Goal: Task Accomplishment & Management: Manage account settings

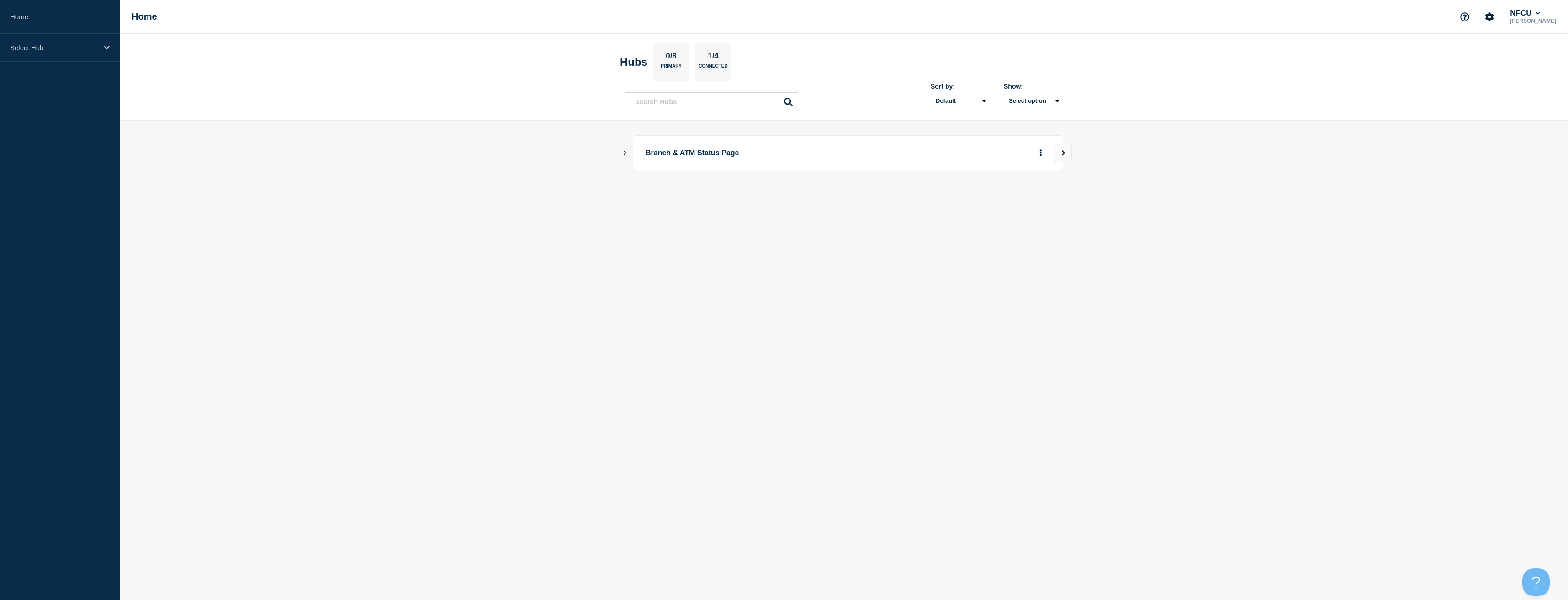
click at [624, 155] on icon "Show Connected Hubs" at bounding box center [625, 153] width 3 height 5
click at [996, 200] on button "See overview" at bounding box center [1009, 199] width 49 height 18
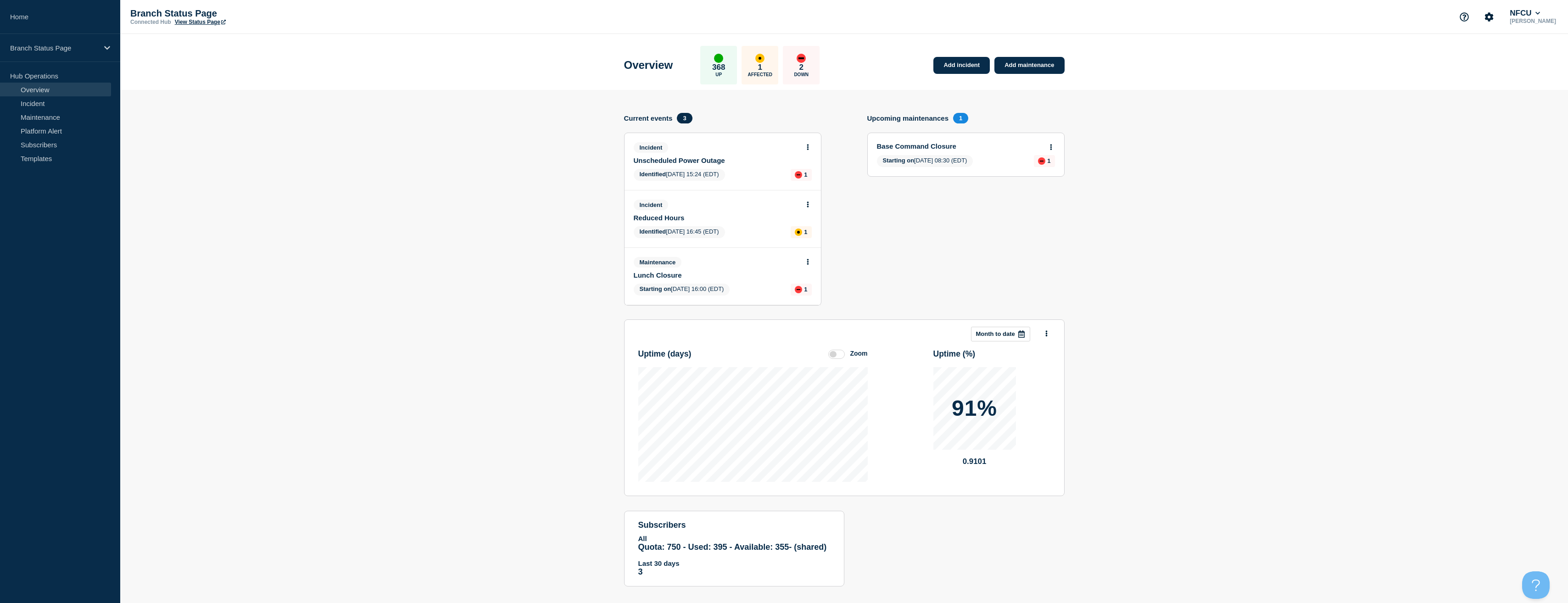
click at [804, 145] on button at bounding box center [808, 147] width 8 height 8
click at [798, 168] on link "View incident" at bounding box center [804, 169] width 38 height 7
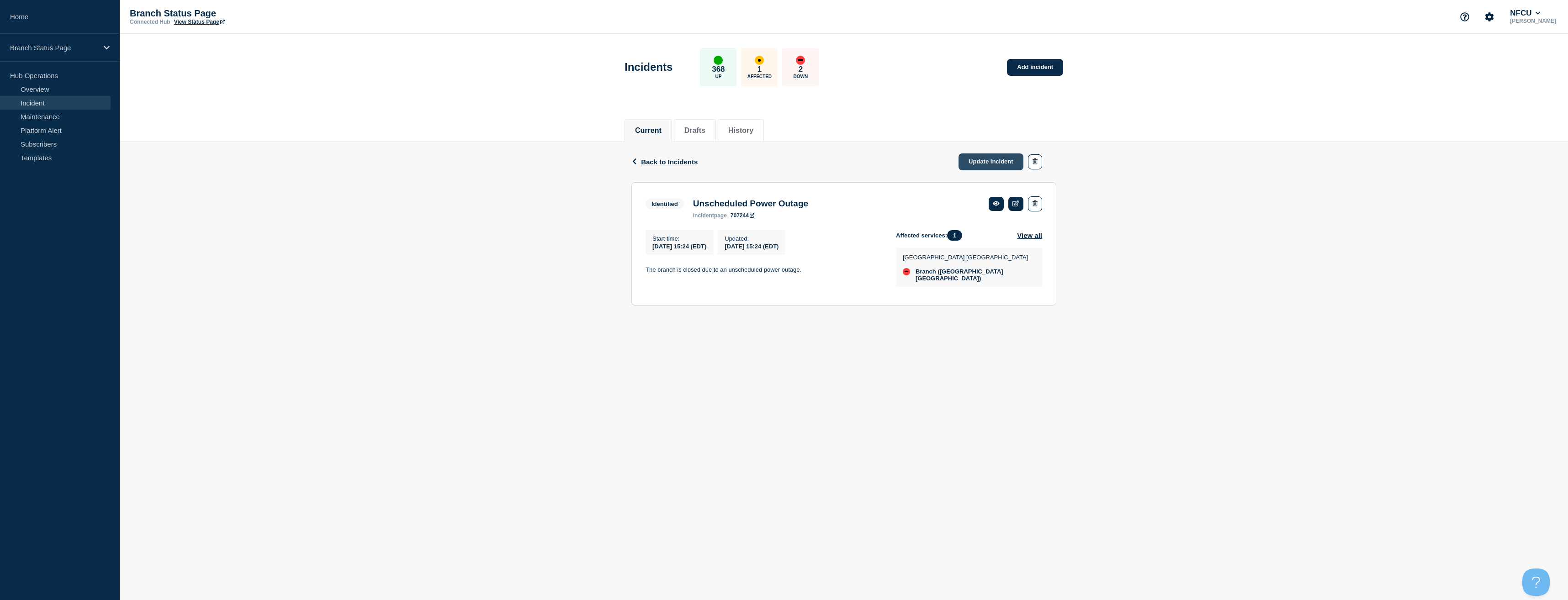
click at [996, 162] on link "Update incident" at bounding box center [991, 162] width 65 height 17
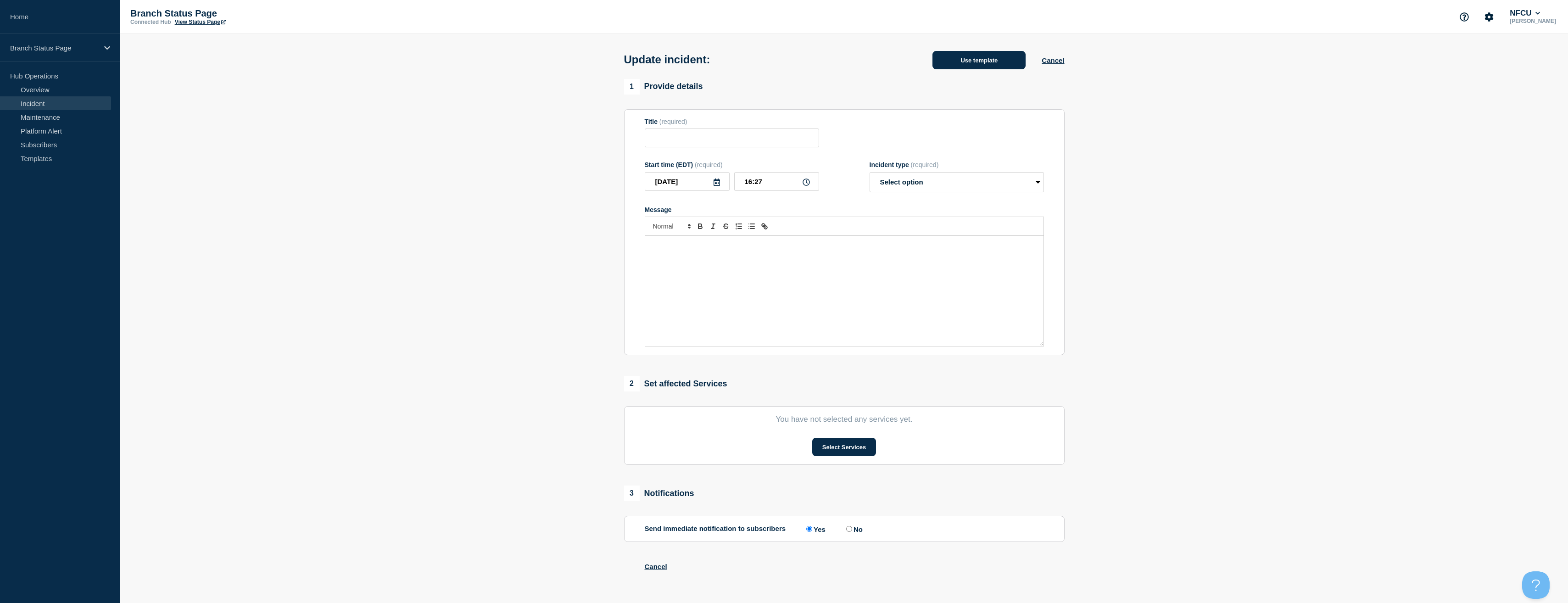
type input "Unscheduled Power Outage"
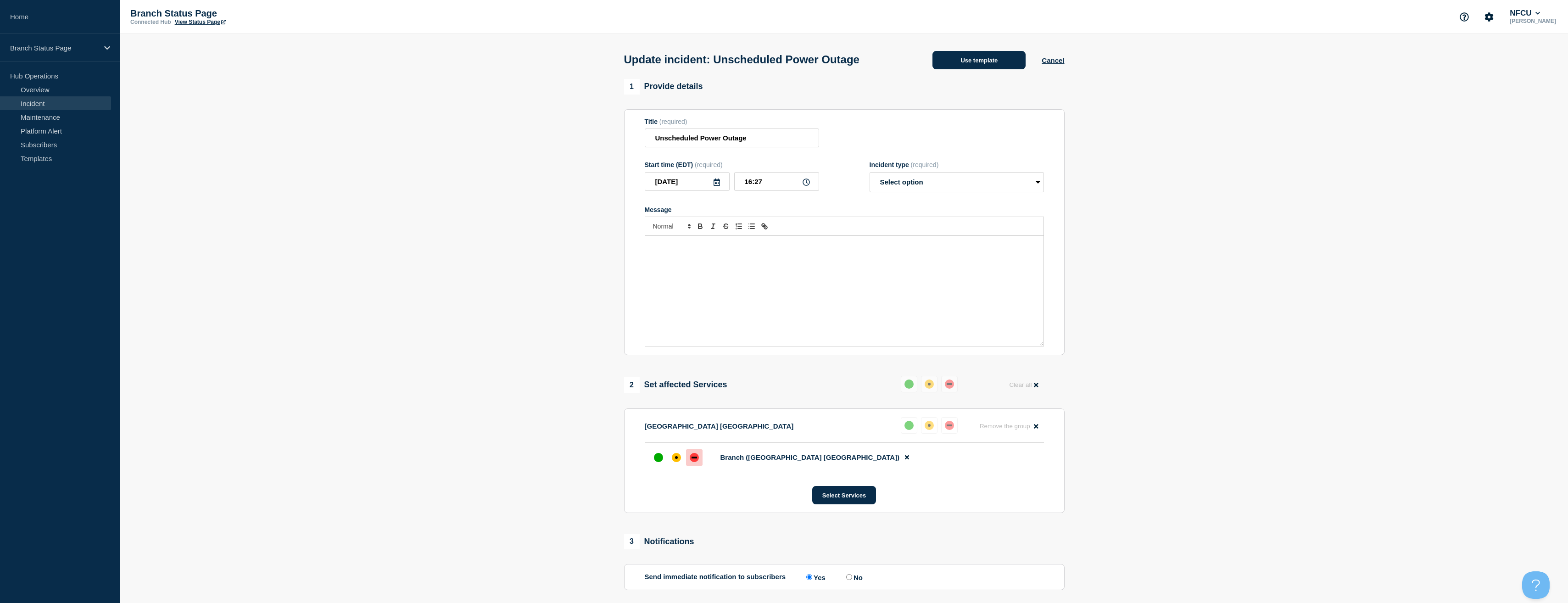
click at [969, 56] on button "Use template" at bounding box center [979, 60] width 93 height 18
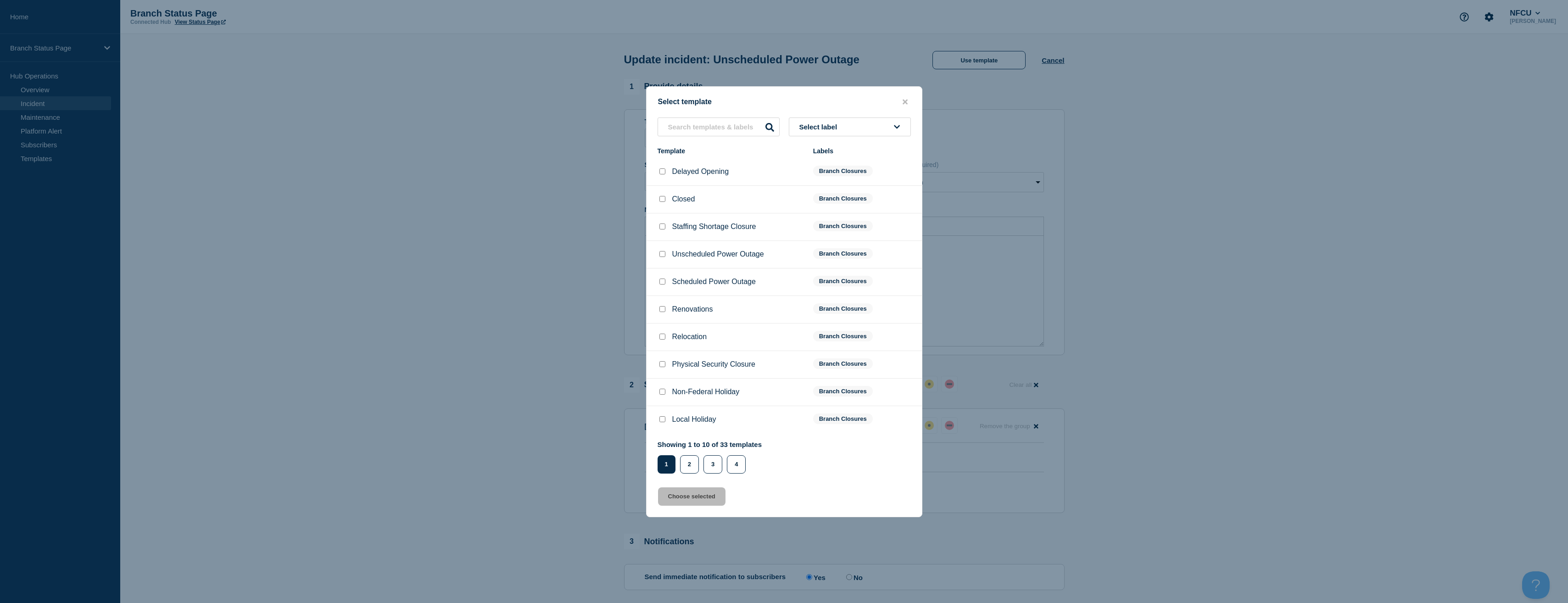
click at [828, 126] on span "Select label" at bounding box center [820, 127] width 42 height 8
click at [830, 206] on button "Branch Resolved (During Normal Business Hours)" at bounding box center [850, 200] width 122 height 27
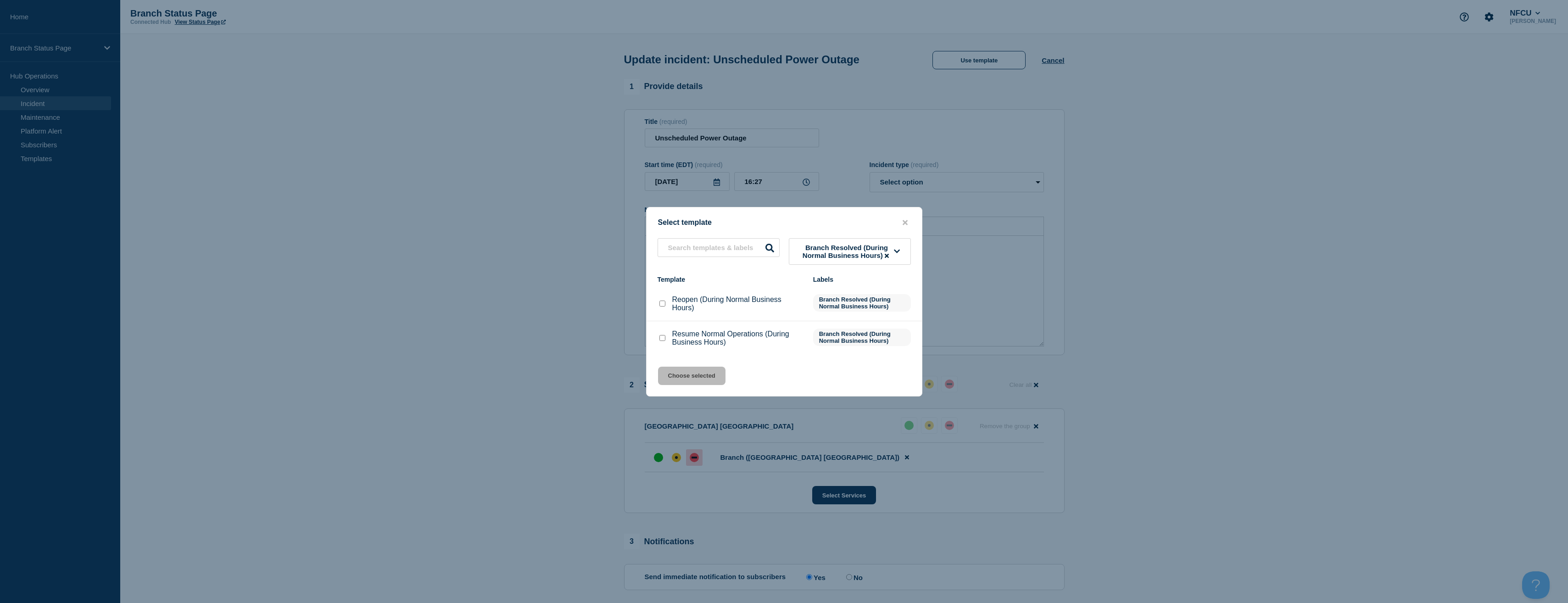
click at [662, 306] on input "Reopen (During Normal Business Hours) checkbox" at bounding box center [663, 304] width 6 height 6
checkbox input "true"
click at [686, 376] on button "Choose selected" at bounding box center [691, 376] width 67 height 18
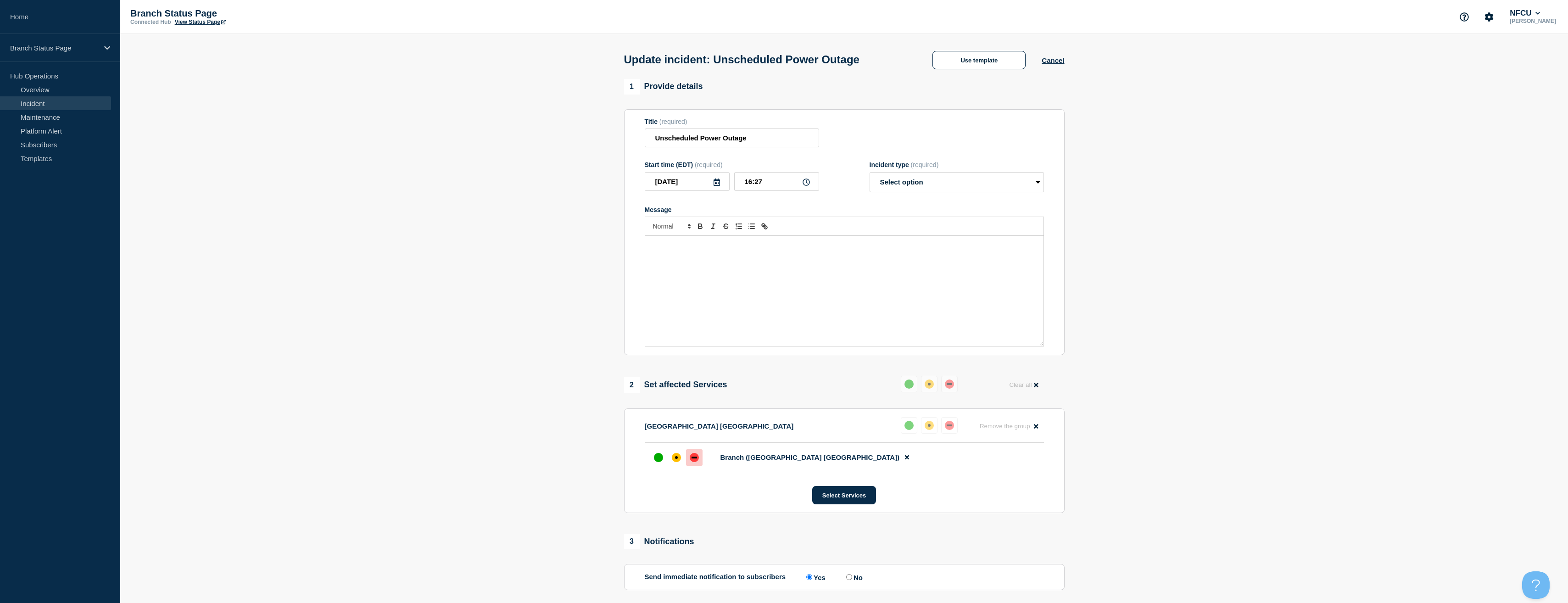
select select "resolved"
click at [562, 341] on section "1 Provide details Title (required) Unscheduled Power Outage Start time (EDT) (r…" at bounding box center [847, 403] width 1454 height 648
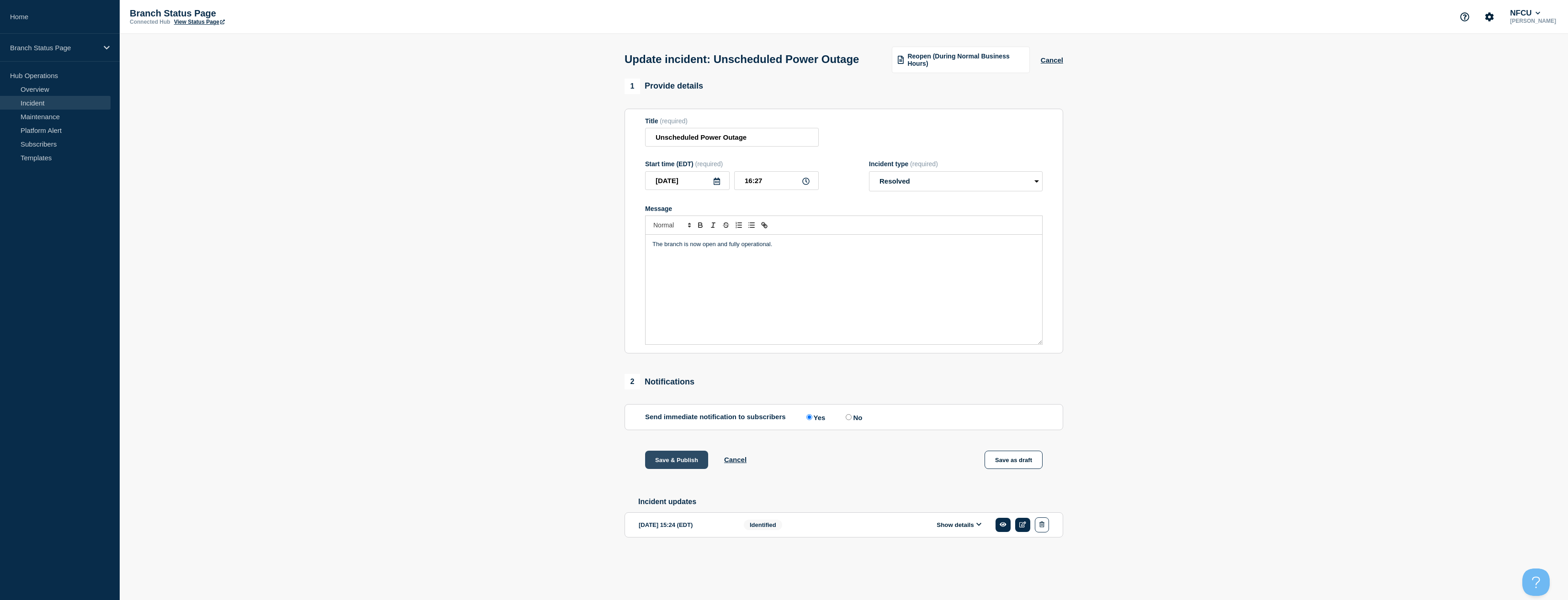
click at [689, 469] on button "Save & Publish" at bounding box center [677, 460] width 63 height 18
